Goal: Use online tool/utility: Utilize a website feature to perform a specific function

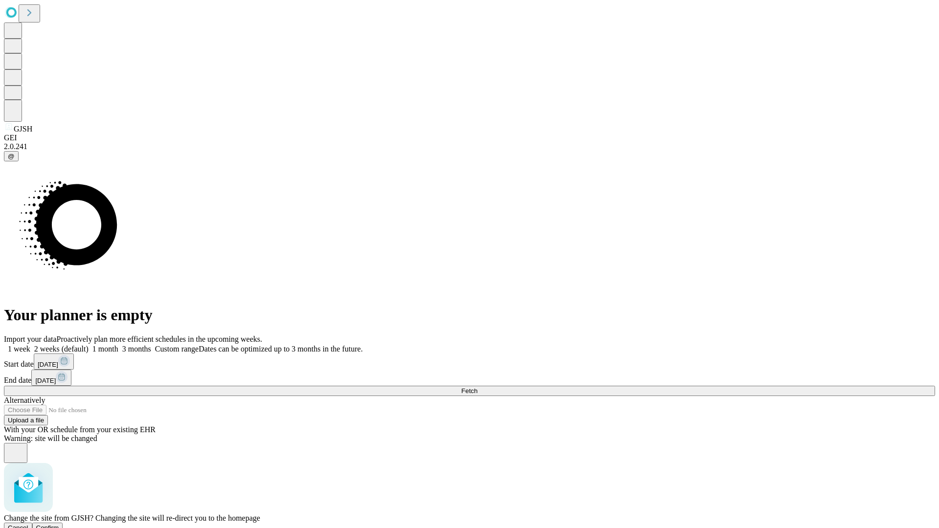
click at [59, 524] on span "Confirm" at bounding box center [47, 527] width 23 height 7
click at [118, 345] on label "1 month" at bounding box center [103, 349] width 30 height 8
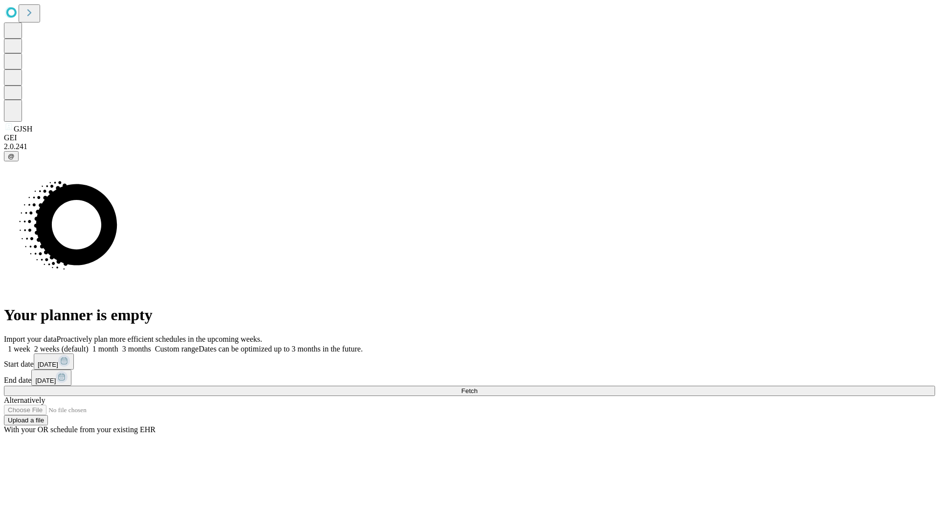
click at [477, 387] on span "Fetch" at bounding box center [469, 390] width 16 height 7
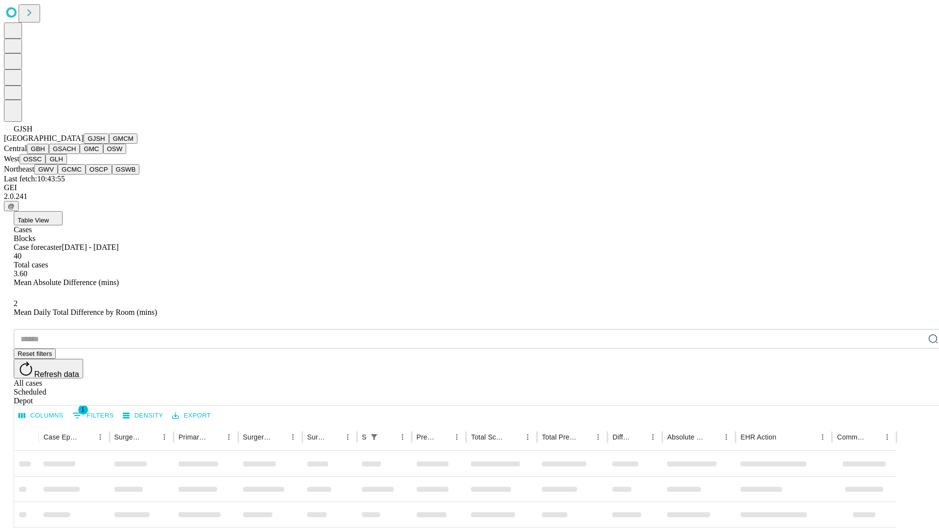
click at [109, 144] on button "GMCM" at bounding box center [123, 138] width 28 height 10
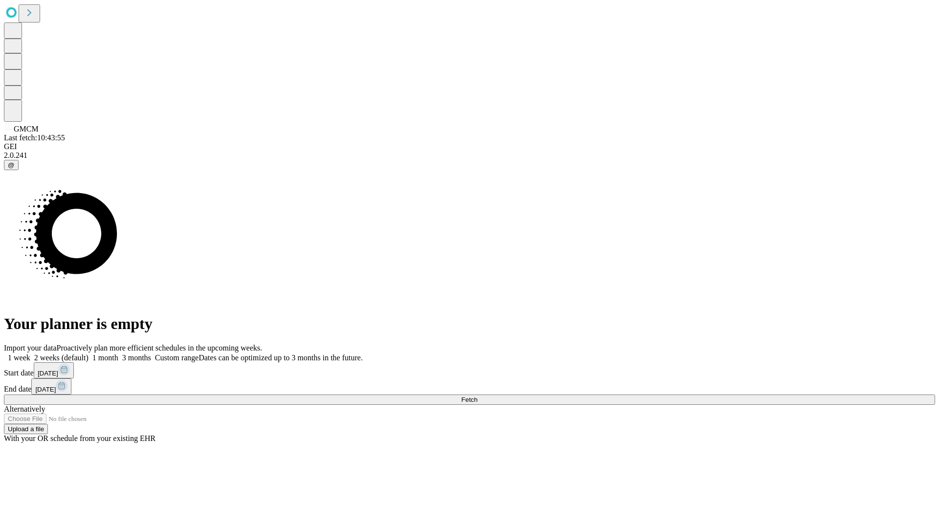
click at [118, 353] on label "1 month" at bounding box center [103, 357] width 30 height 8
click at [477, 396] on span "Fetch" at bounding box center [469, 399] width 16 height 7
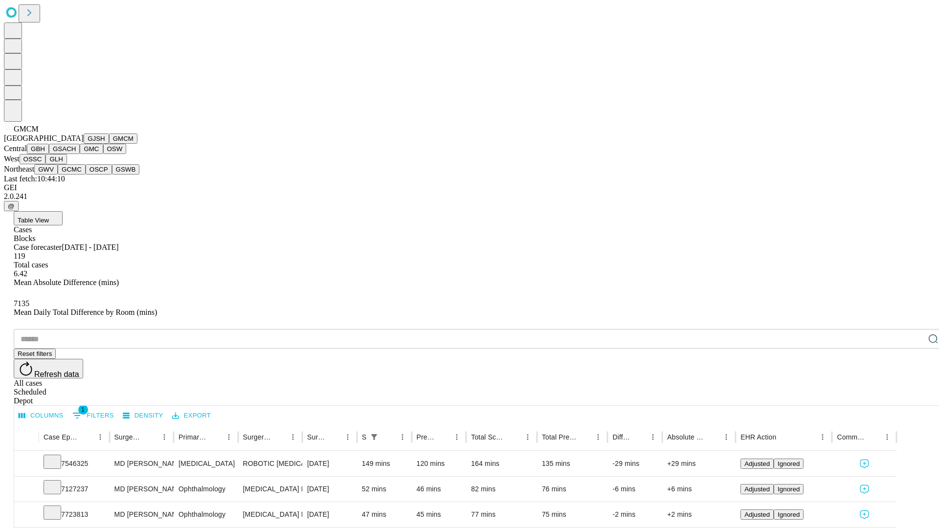
click at [49, 154] on button "GBH" at bounding box center [38, 149] width 22 height 10
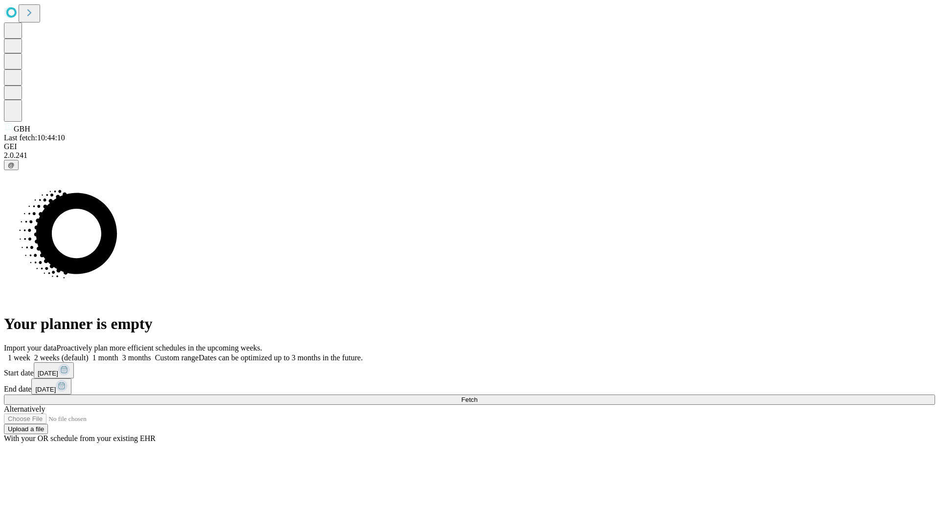
click at [118, 353] on label "1 month" at bounding box center [103, 357] width 30 height 8
click at [477, 396] on span "Fetch" at bounding box center [469, 399] width 16 height 7
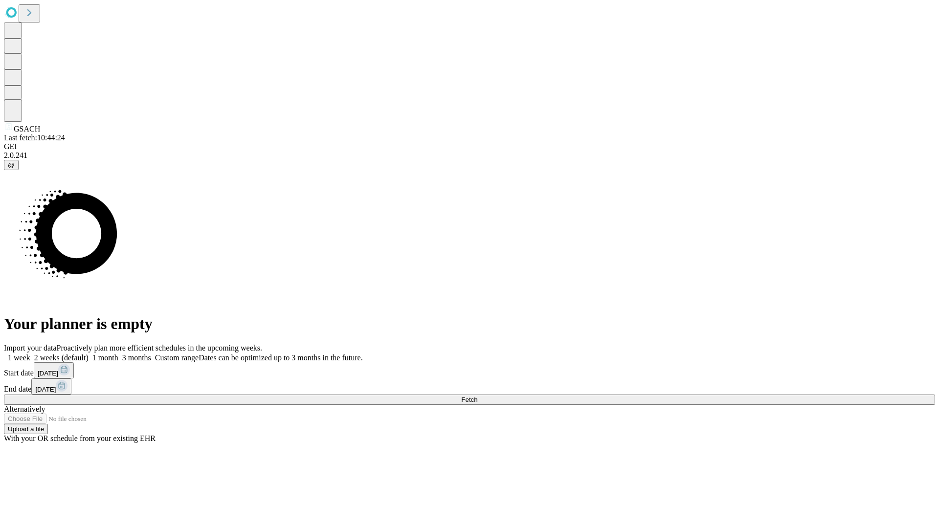
click at [118, 353] on label "1 month" at bounding box center [103, 357] width 30 height 8
click at [477, 396] on span "Fetch" at bounding box center [469, 399] width 16 height 7
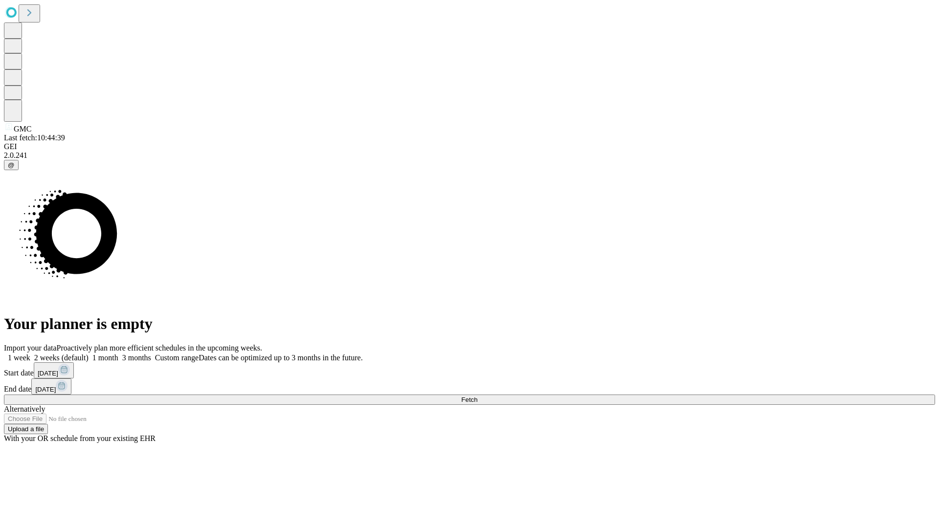
click at [118, 353] on label "1 month" at bounding box center [103, 357] width 30 height 8
click at [477, 396] on span "Fetch" at bounding box center [469, 399] width 16 height 7
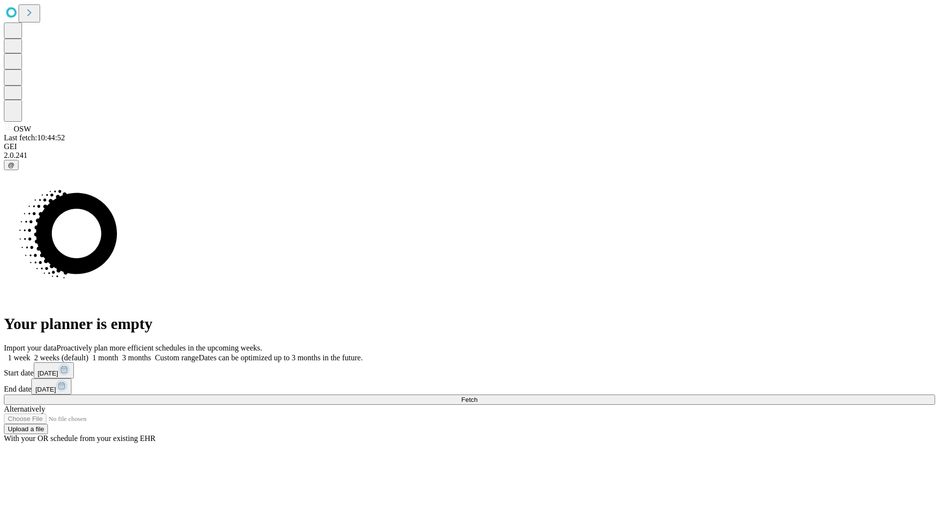
click at [118, 353] on label "1 month" at bounding box center [103, 357] width 30 height 8
click at [477, 396] on span "Fetch" at bounding box center [469, 399] width 16 height 7
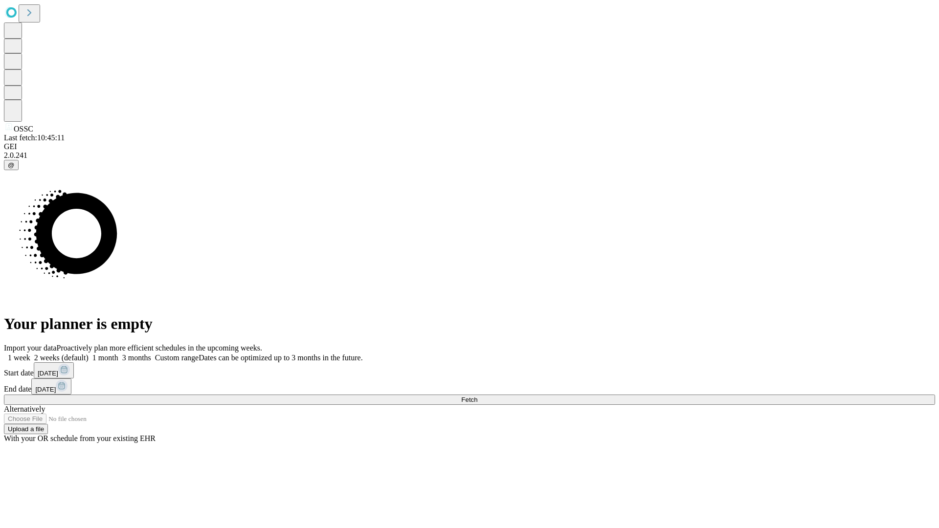
click at [118, 353] on label "1 month" at bounding box center [103, 357] width 30 height 8
click at [477, 396] on span "Fetch" at bounding box center [469, 399] width 16 height 7
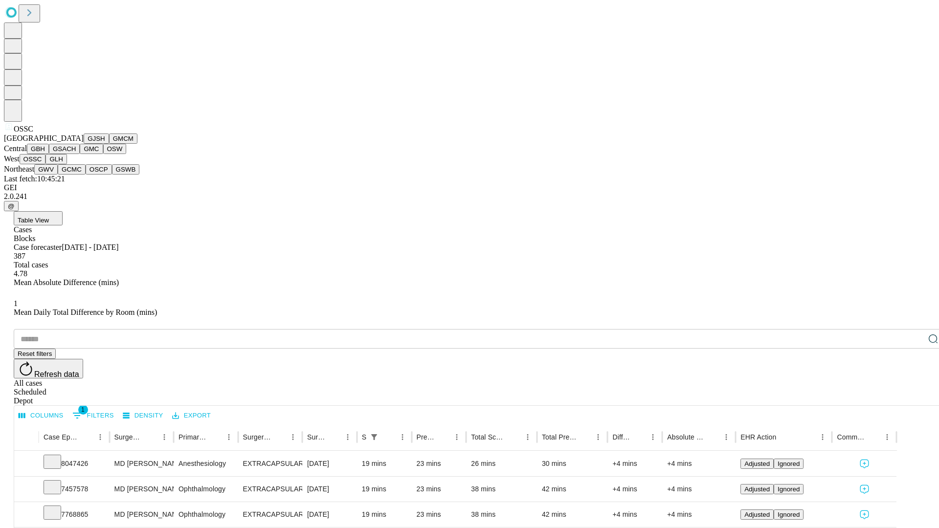
click at [66, 164] on button "GLH" at bounding box center [55, 159] width 21 height 10
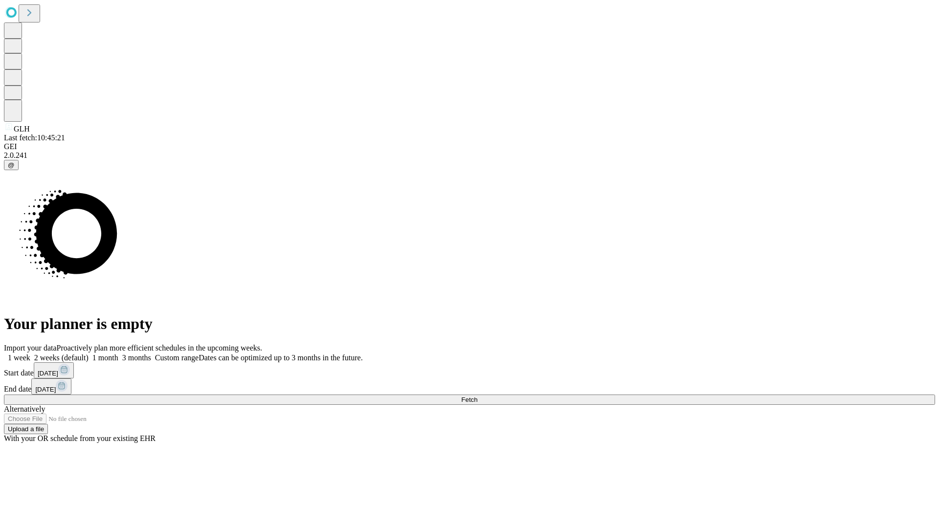
click at [118, 353] on label "1 month" at bounding box center [103, 357] width 30 height 8
click at [477, 396] on span "Fetch" at bounding box center [469, 399] width 16 height 7
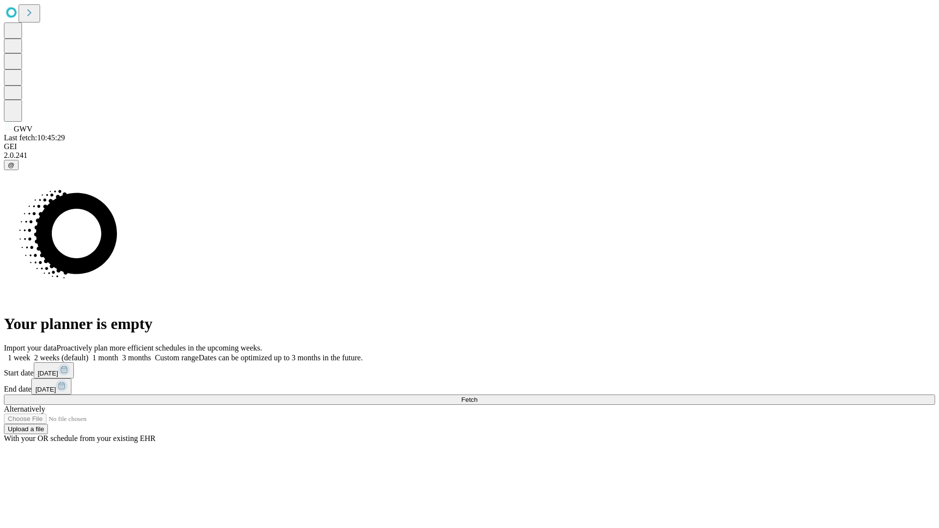
click at [118, 353] on label "1 month" at bounding box center [103, 357] width 30 height 8
click at [477, 396] on span "Fetch" at bounding box center [469, 399] width 16 height 7
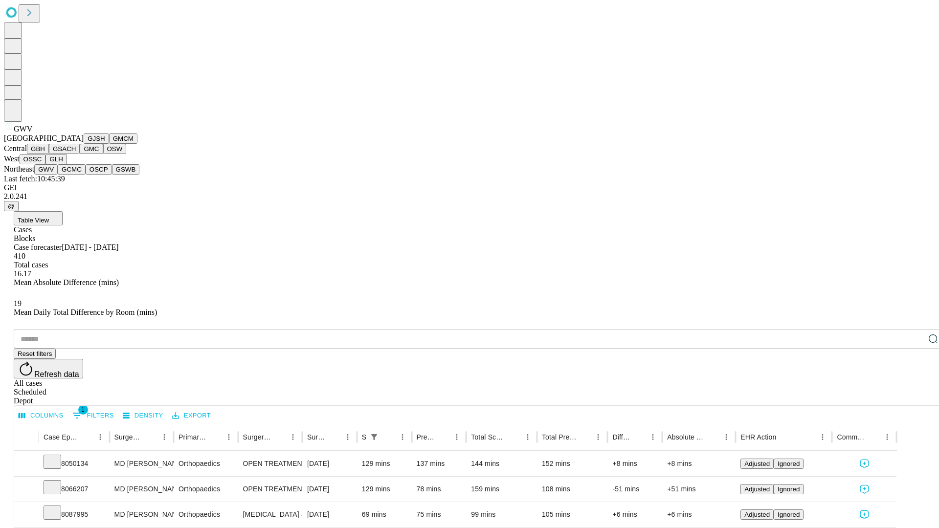
click at [76, 175] on button "GCMC" at bounding box center [72, 169] width 28 height 10
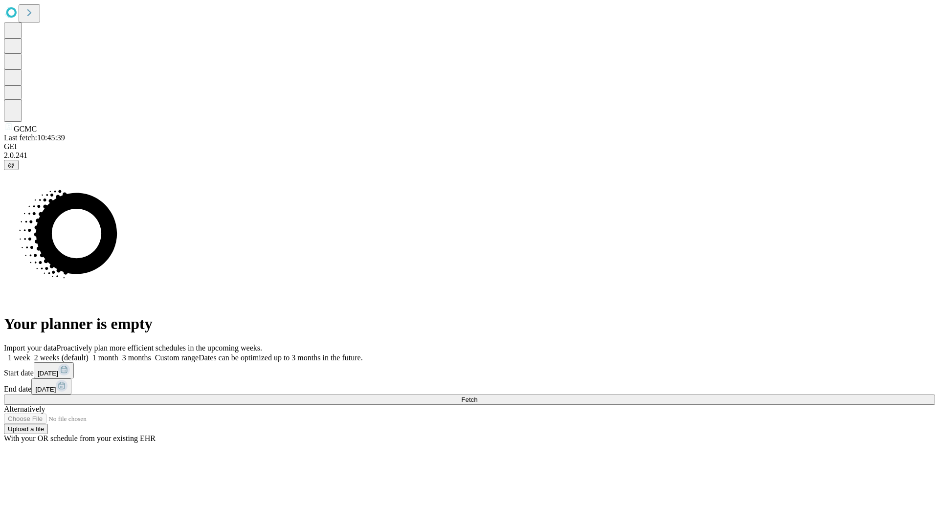
click at [118, 353] on label "1 month" at bounding box center [103, 357] width 30 height 8
click at [477, 396] on span "Fetch" at bounding box center [469, 399] width 16 height 7
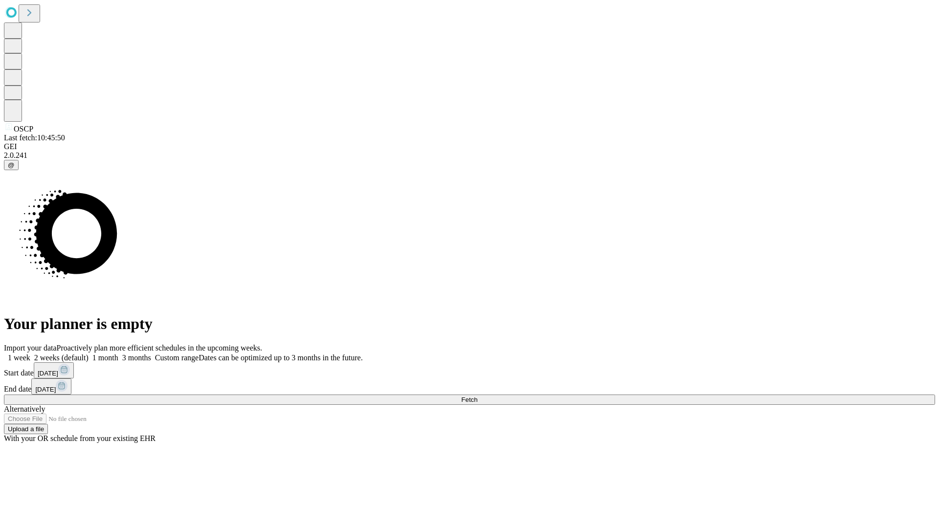
click at [118, 353] on label "1 month" at bounding box center [103, 357] width 30 height 8
click at [477, 396] on span "Fetch" at bounding box center [469, 399] width 16 height 7
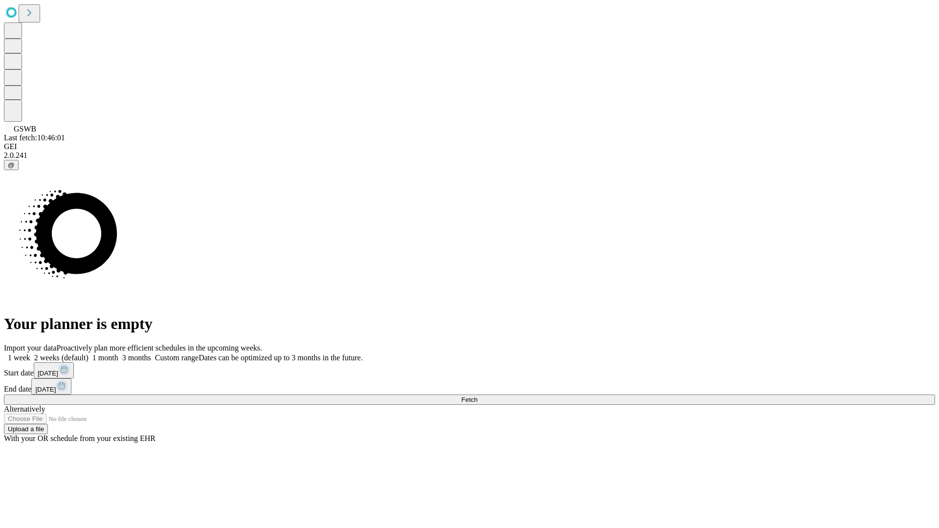
click at [118, 353] on label "1 month" at bounding box center [103, 357] width 30 height 8
click at [477, 396] on span "Fetch" at bounding box center [469, 399] width 16 height 7
